Goal: Information Seeking & Learning: Learn about a topic

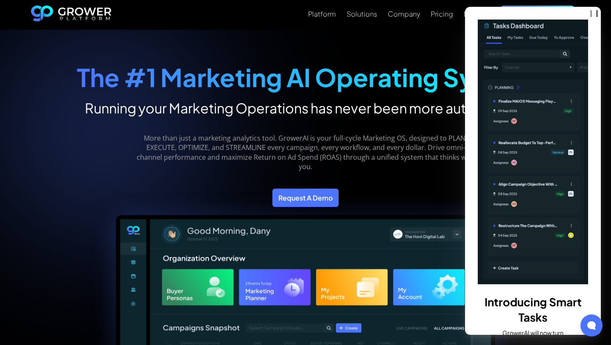
click at [291, 10] on div "Platform Solutions Company Pricing Blog Request a demo" at bounding box center [346, 15] width 469 height 18
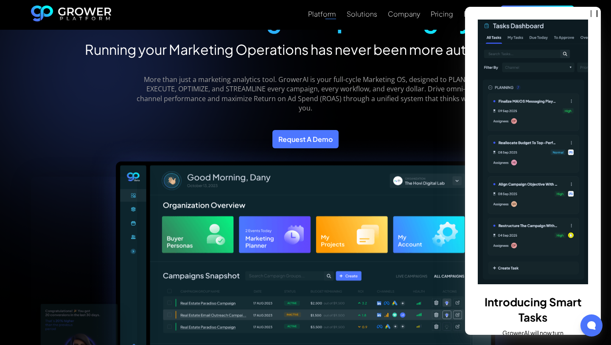
click at [84, 14] on img "home" at bounding box center [71, 15] width 81 height 19
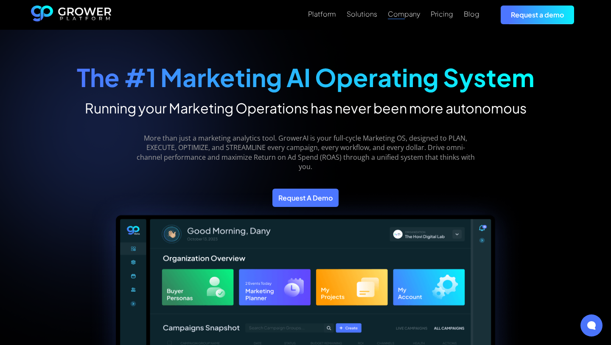
click at [399, 15] on div "Company" at bounding box center [404, 14] width 32 height 8
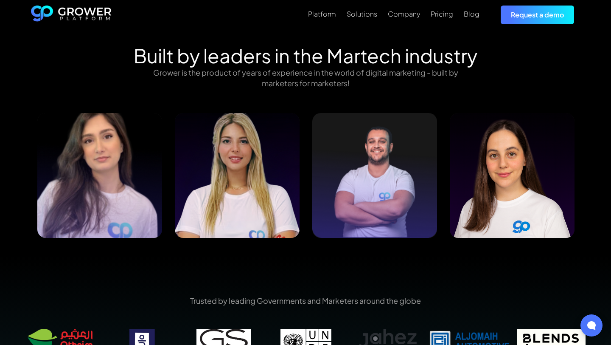
scroll to position [866, 0]
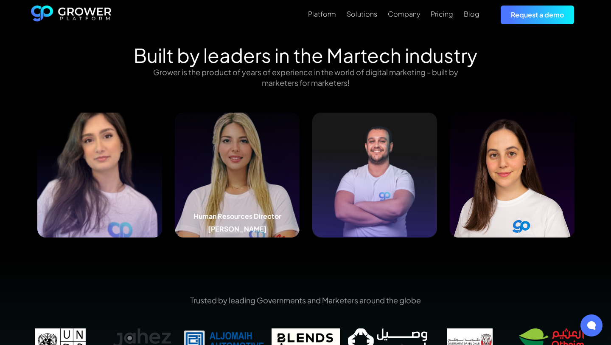
click at [281, 170] on img at bounding box center [237, 175] width 125 height 125
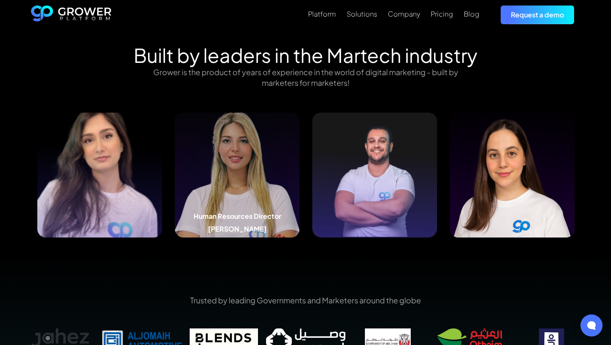
click at [247, 163] on img at bounding box center [237, 175] width 125 height 125
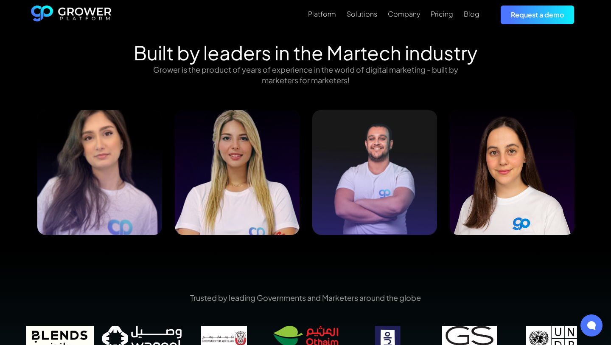
scroll to position [867, 0]
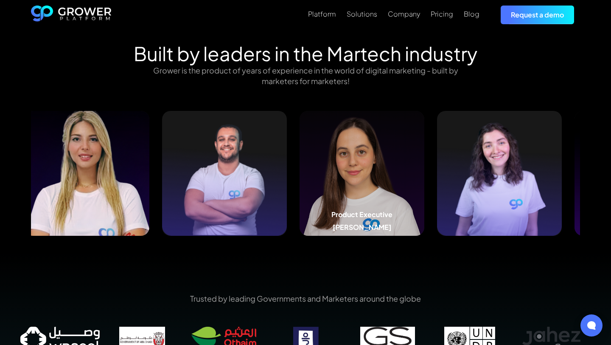
drag, startPoint x: 539, startPoint y: 181, endPoint x: 348, endPoint y: 198, distance: 192.3
click at [348, 198] on img at bounding box center [362, 173] width 125 height 125
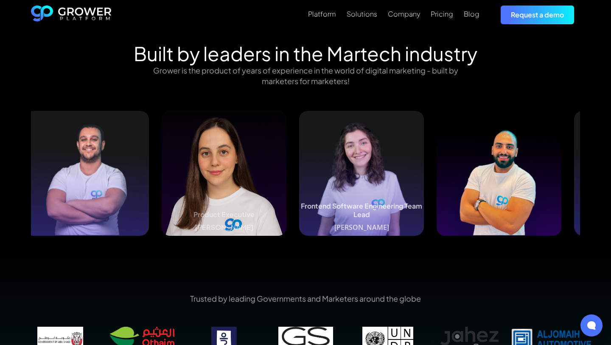
drag, startPoint x: 456, startPoint y: 182, endPoint x: 233, endPoint y: 197, distance: 223.4
click at [299, 197] on img at bounding box center [361, 173] width 125 height 125
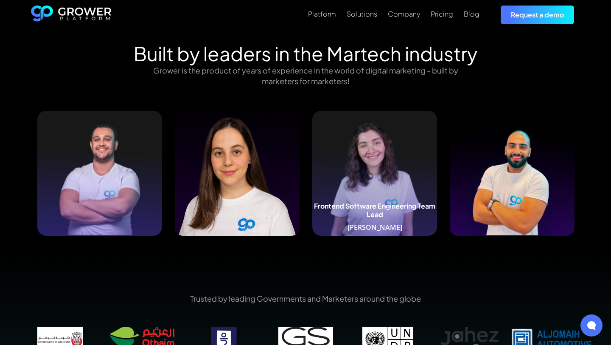
drag, startPoint x: 362, startPoint y: 166, endPoint x: 99, endPoint y: 161, distance: 262.4
click at [312, 161] on img at bounding box center [374, 173] width 125 height 125
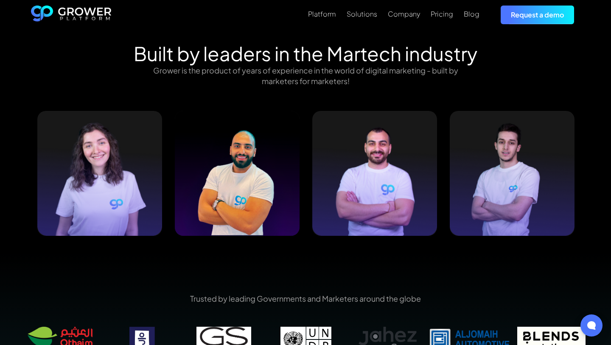
drag, startPoint x: 303, startPoint y: 141, endPoint x: 0, endPoint y: 184, distance: 305.7
click at [0, 184] on div "Built by leaders in the Martech industry Grower is the product of years of expe…" at bounding box center [305, 147] width 611 height 210
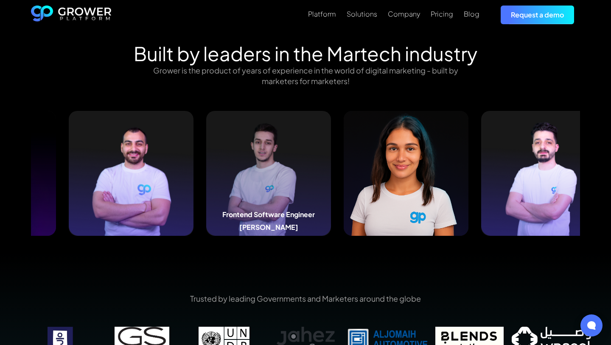
drag, startPoint x: 495, startPoint y: 151, endPoint x: 249, endPoint y: 157, distance: 245.9
click at [249, 157] on img at bounding box center [268, 173] width 125 height 125
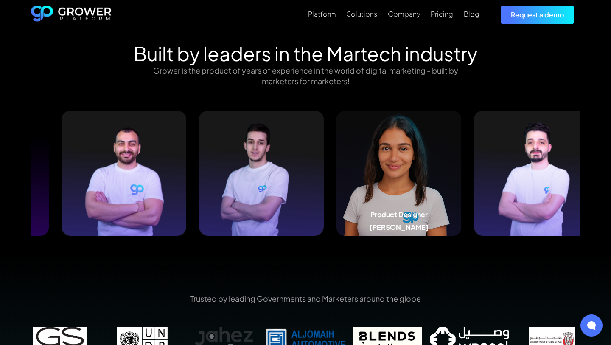
drag, startPoint x: 495, startPoint y: 157, endPoint x: 359, endPoint y: 158, distance: 136.3
click at [359, 158] on img at bounding box center [399, 173] width 125 height 125
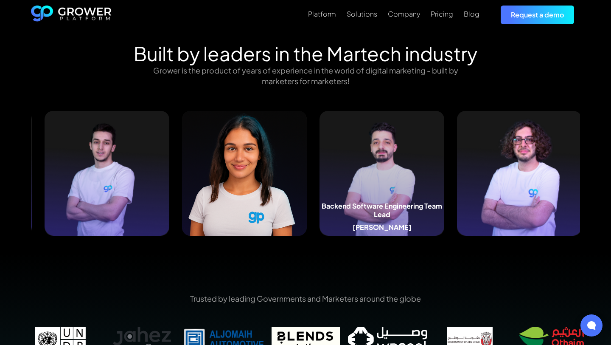
drag, startPoint x: 549, startPoint y: 168, endPoint x: 416, endPoint y: 194, distance: 136.2
click at [416, 194] on img at bounding box center [382, 173] width 125 height 125
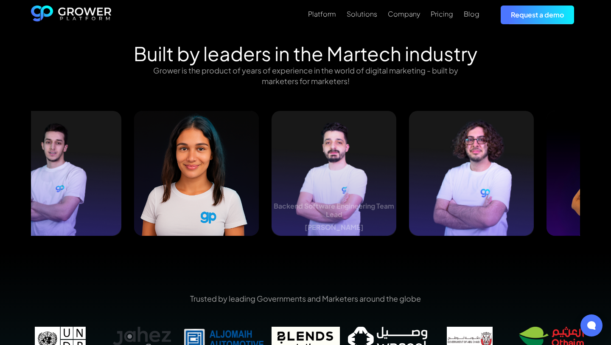
drag, startPoint x: 450, startPoint y: 181, endPoint x: 267, endPoint y: 167, distance: 183.1
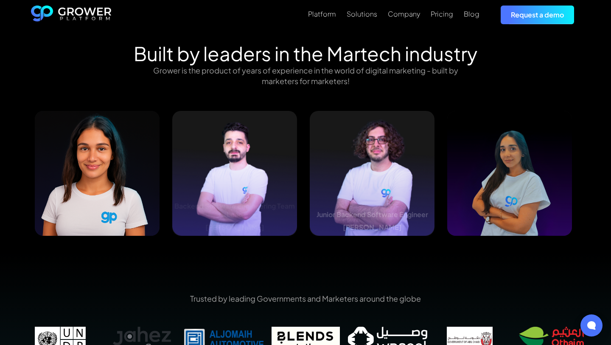
drag, startPoint x: 443, startPoint y: 155, endPoint x: 251, endPoint y: 159, distance: 192.4
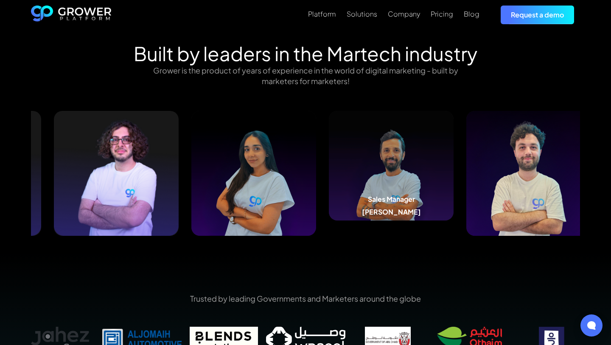
drag, startPoint x: 481, startPoint y: 199, endPoint x: 358, endPoint y: 214, distance: 124.1
click at [359, 214] on div "Sales Manager Sevag Demirjian" at bounding box center [391, 207] width 125 height 25
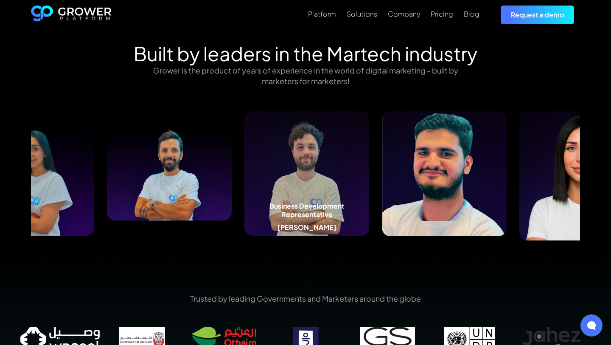
drag, startPoint x: 542, startPoint y: 182, endPoint x: 337, endPoint y: 191, distance: 205.3
click at [337, 191] on img at bounding box center [307, 173] width 125 height 125
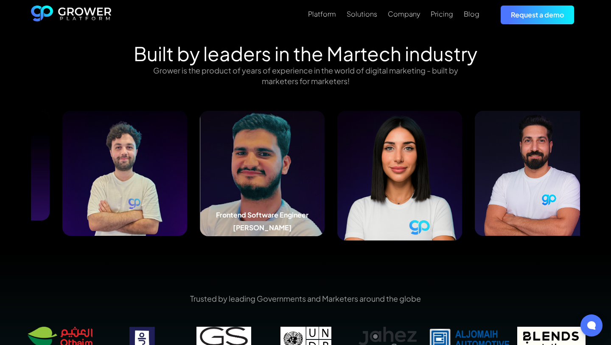
drag, startPoint x: 549, startPoint y: 166, endPoint x: 298, endPoint y: 202, distance: 252.5
click at [298, 202] on img at bounding box center [262, 173] width 125 height 125
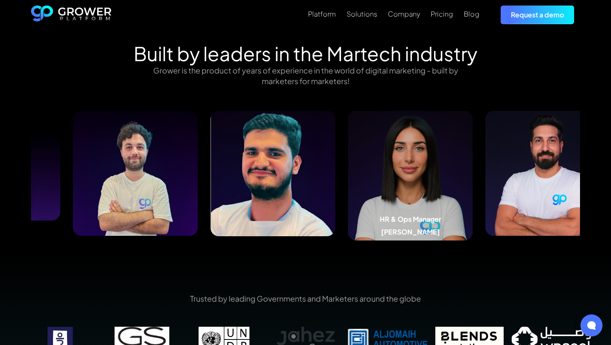
drag, startPoint x: 524, startPoint y: 172, endPoint x: 324, endPoint y: 168, distance: 200.9
click at [348, 168] on img at bounding box center [410, 175] width 125 height 129
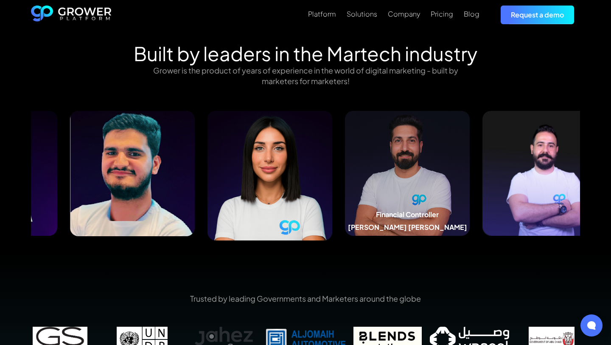
drag, startPoint x: 495, startPoint y: 160, endPoint x: 363, endPoint y: 168, distance: 132.3
click at [363, 168] on img at bounding box center [407, 173] width 125 height 125
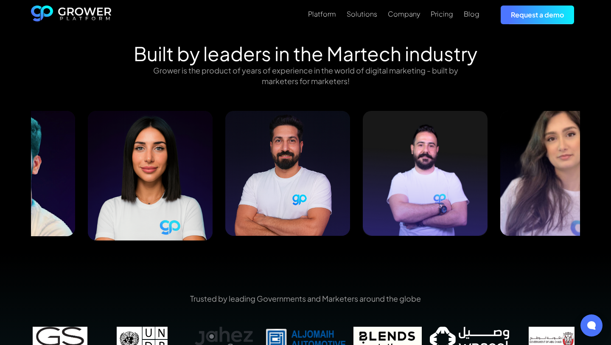
drag, startPoint x: 514, startPoint y: 180, endPoint x: 381, endPoint y: 189, distance: 133.7
click at [381, 189] on img at bounding box center [425, 173] width 125 height 125
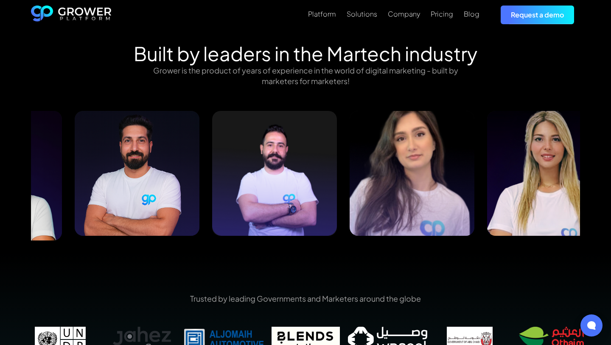
drag, startPoint x: 384, startPoint y: 176, endPoint x: 260, endPoint y: 199, distance: 126.0
click at [261, 198] on img at bounding box center [274, 173] width 125 height 125
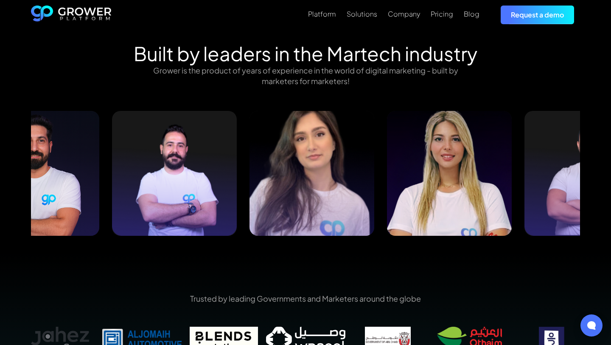
drag, startPoint x: 372, startPoint y: 163, endPoint x: 309, endPoint y: 172, distance: 64.3
click at [309, 172] on img at bounding box center [312, 173] width 125 height 125
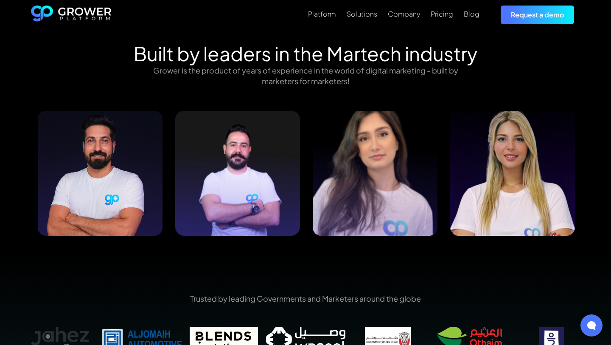
drag, startPoint x: 518, startPoint y: 174, endPoint x: 361, endPoint y: 178, distance: 156.7
click at [450, 178] on img at bounding box center [512, 173] width 125 height 125
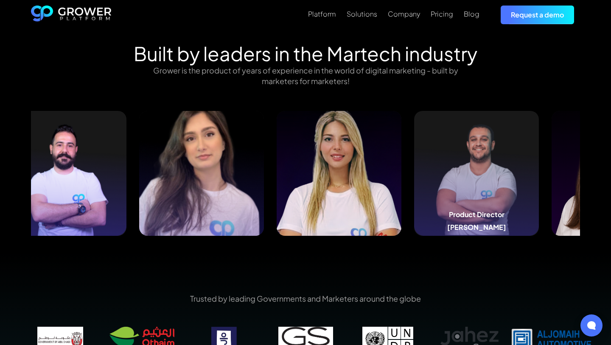
drag, startPoint x: 506, startPoint y: 182, endPoint x: 408, endPoint y: 202, distance: 101.0
click at [414, 201] on img at bounding box center [476, 173] width 125 height 125
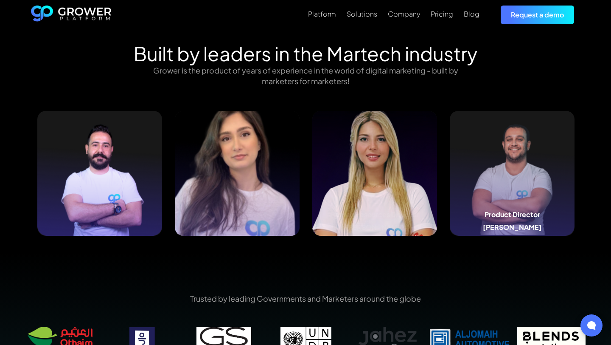
drag, startPoint x: 519, startPoint y: 193, endPoint x: 360, endPoint y: 212, distance: 159.9
click at [450, 212] on div "Product Director Dany Fawaz" at bounding box center [512, 173] width 125 height 125
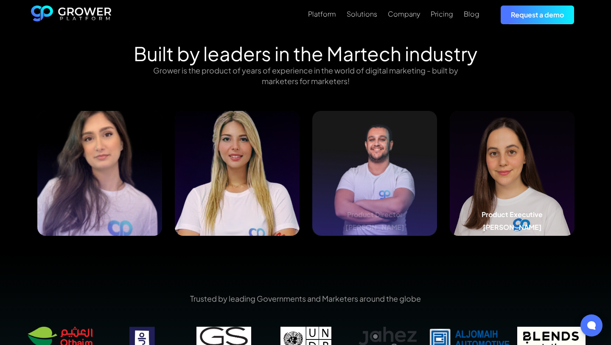
drag, startPoint x: 475, startPoint y: 180, endPoint x: 290, endPoint y: 196, distance: 185.3
click at [450, 196] on img at bounding box center [512, 173] width 125 height 125
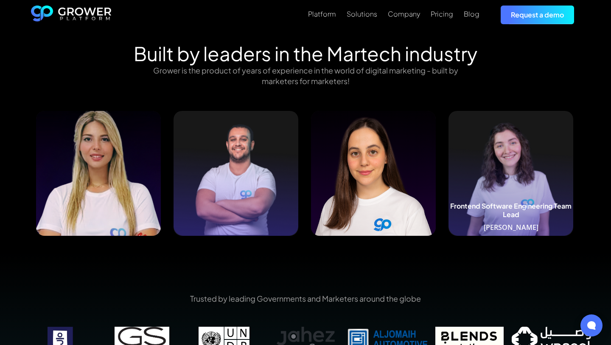
drag, startPoint x: 488, startPoint y: 154, endPoint x: 398, endPoint y: 155, distance: 89.6
click at [449, 155] on img at bounding box center [511, 173] width 125 height 125
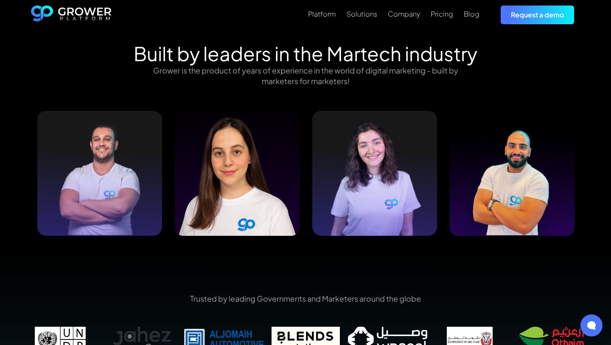
drag, startPoint x: 535, startPoint y: 145, endPoint x: 0, endPoint y: 180, distance: 536.5
click at [0, 181] on div "Built by leaders in the Martech industry Grower is the product of years of expe…" at bounding box center [305, 147] width 611 height 210
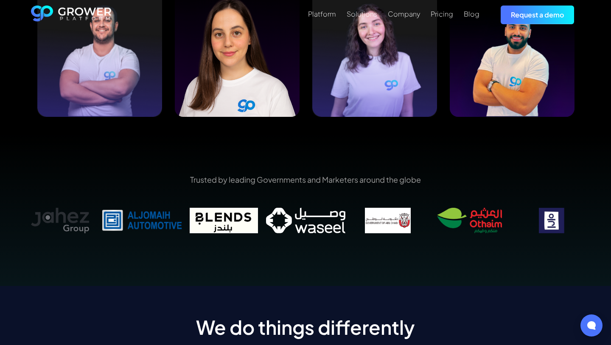
scroll to position [984, 0]
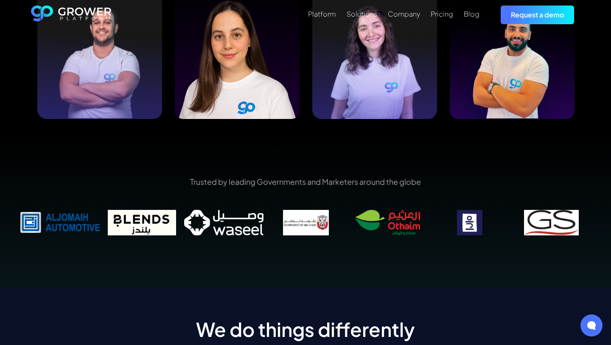
drag, startPoint x: 475, startPoint y: 224, endPoint x: 304, endPoint y: 262, distance: 175.6
click at [304, 262] on div "Trusted by leading Governments and Marketers around the globe" at bounding box center [305, 211] width 611 height 152
drag, startPoint x: 500, startPoint y: 213, endPoint x: 315, endPoint y: 201, distance: 185.5
click at [315, 201] on div "Trusted by leading Governments and Marketers around the globe" at bounding box center [305, 211] width 573 height 71
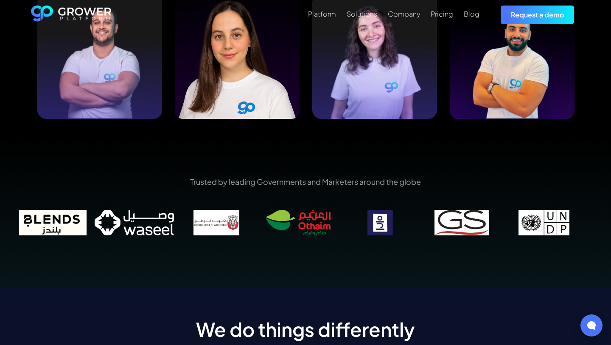
drag, startPoint x: 364, startPoint y: 221, endPoint x: 196, endPoint y: 225, distance: 168.2
click at [257, 225] on img at bounding box center [298, 222] width 82 height 25
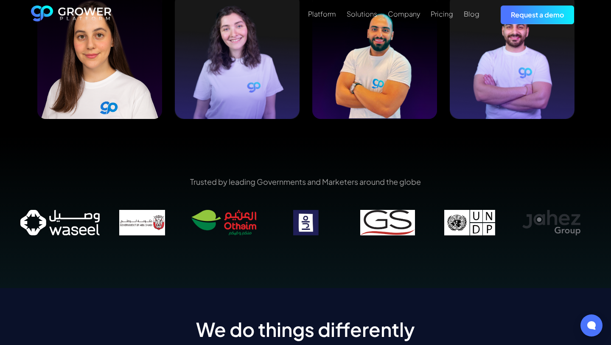
drag, startPoint x: 570, startPoint y: 217, endPoint x: 312, endPoint y: 249, distance: 259.7
click at [312, 250] on div "Trusted by leading Governments and Marketers around the globe" at bounding box center [305, 211] width 611 height 152
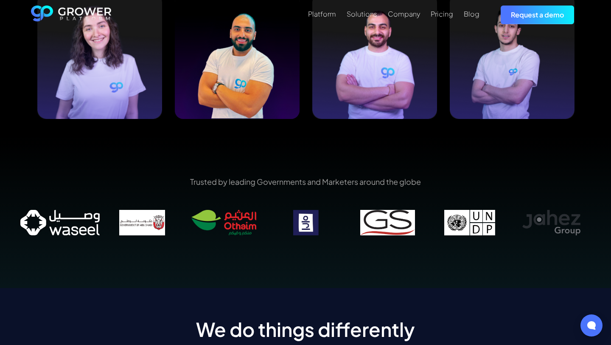
drag, startPoint x: 529, startPoint y: 216, endPoint x: 383, endPoint y: 195, distance: 147.5
click at [385, 195] on div "Trusted by leading Governments and Marketers around the globe" at bounding box center [305, 211] width 573 height 71
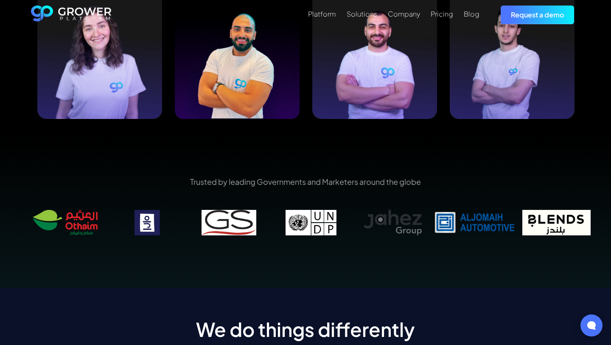
drag, startPoint x: 522, startPoint y: 217, endPoint x: 353, endPoint y: 237, distance: 170.6
click at [355, 236] on div "Trusted by leading Governments and Marketers around the globe" at bounding box center [305, 211] width 573 height 71
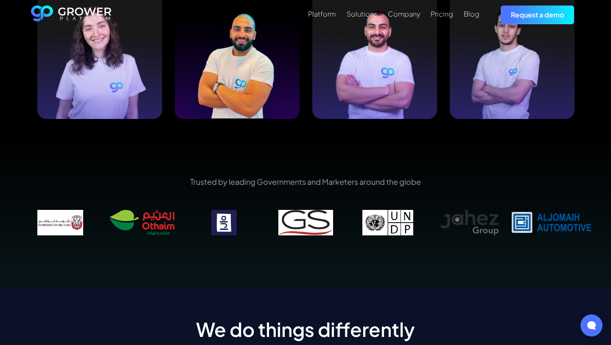
scroll to position [984, 0]
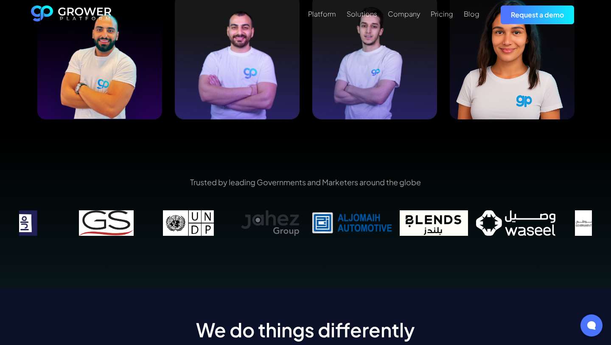
drag, startPoint x: 582, startPoint y: 218, endPoint x: 381, endPoint y: 231, distance: 200.8
click at [381, 231] on img at bounding box center [352, 222] width 82 height 25
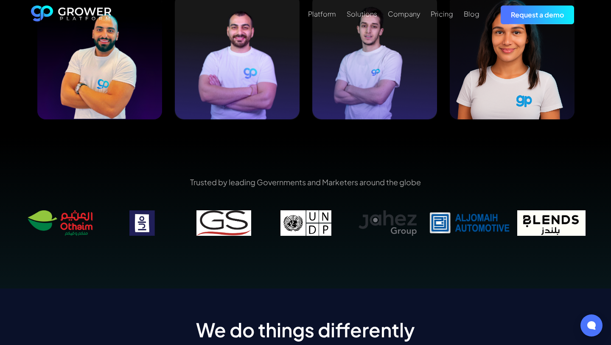
drag, startPoint x: 573, startPoint y: 219, endPoint x: 415, endPoint y: 226, distance: 157.7
click at [415, 226] on div at bounding box center [388, 222] width 2048 height 25
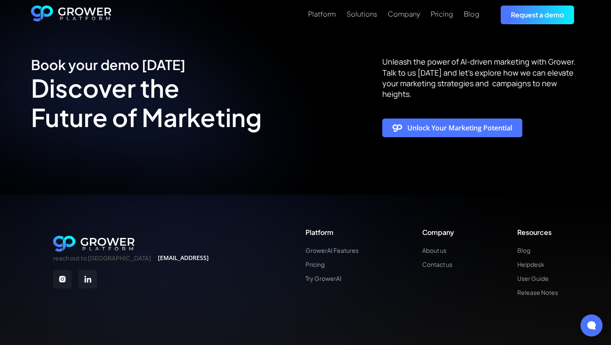
scroll to position [2122, 0]
